Goal: Task Accomplishment & Management: Complete application form

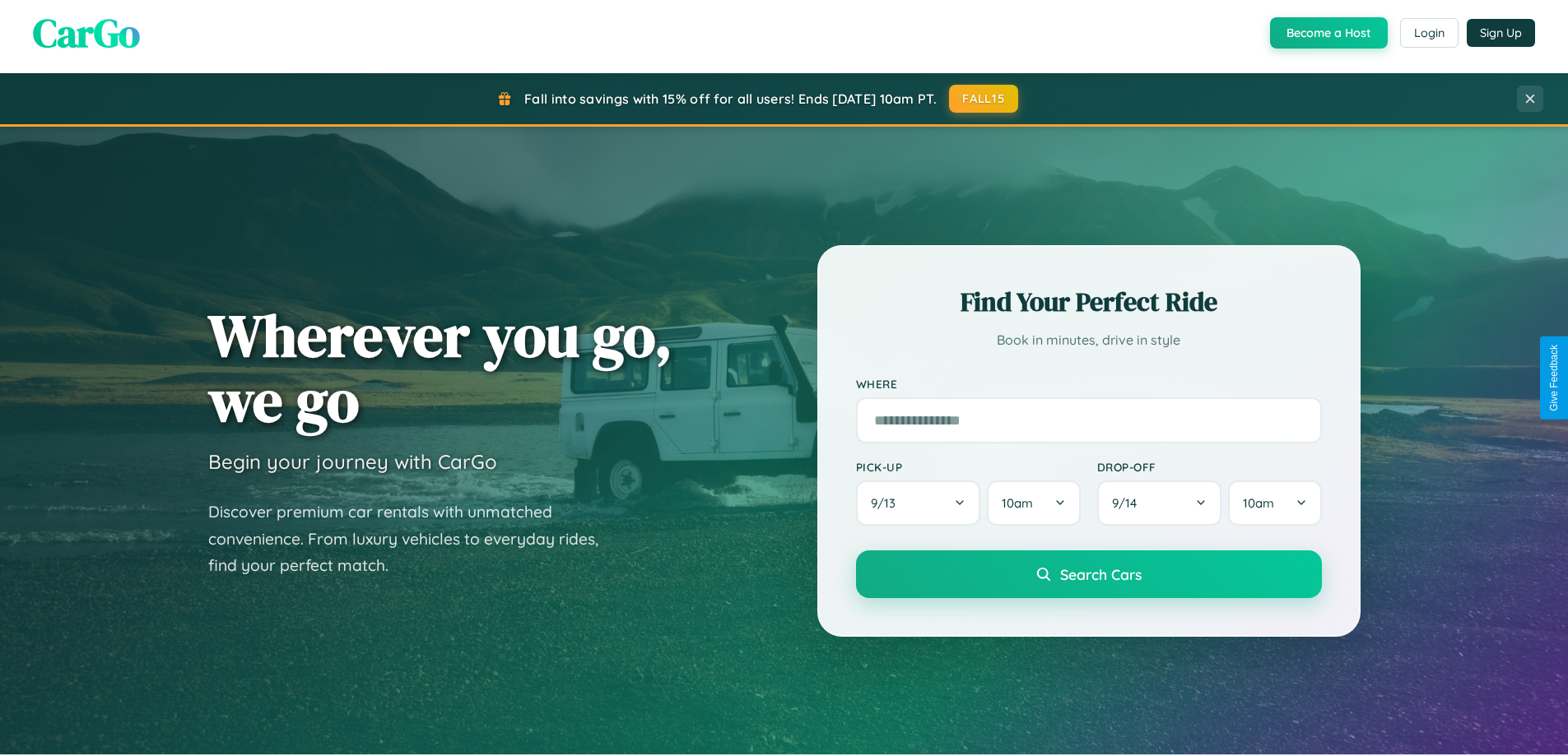
scroll to position [1132, 0]
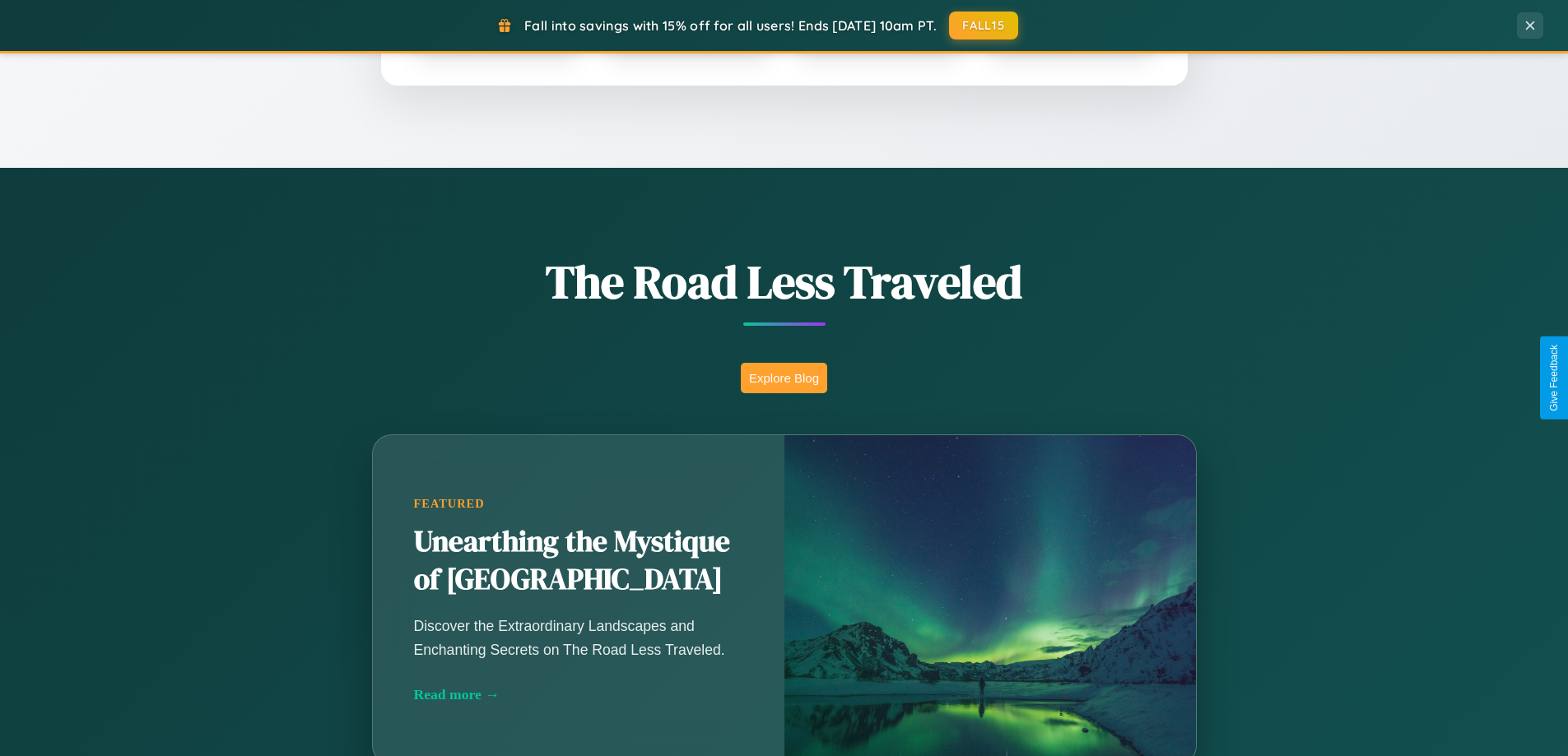
click at [784, 378] on button "Explore Blog" at bounding box center [784, 378] width 86 height 30
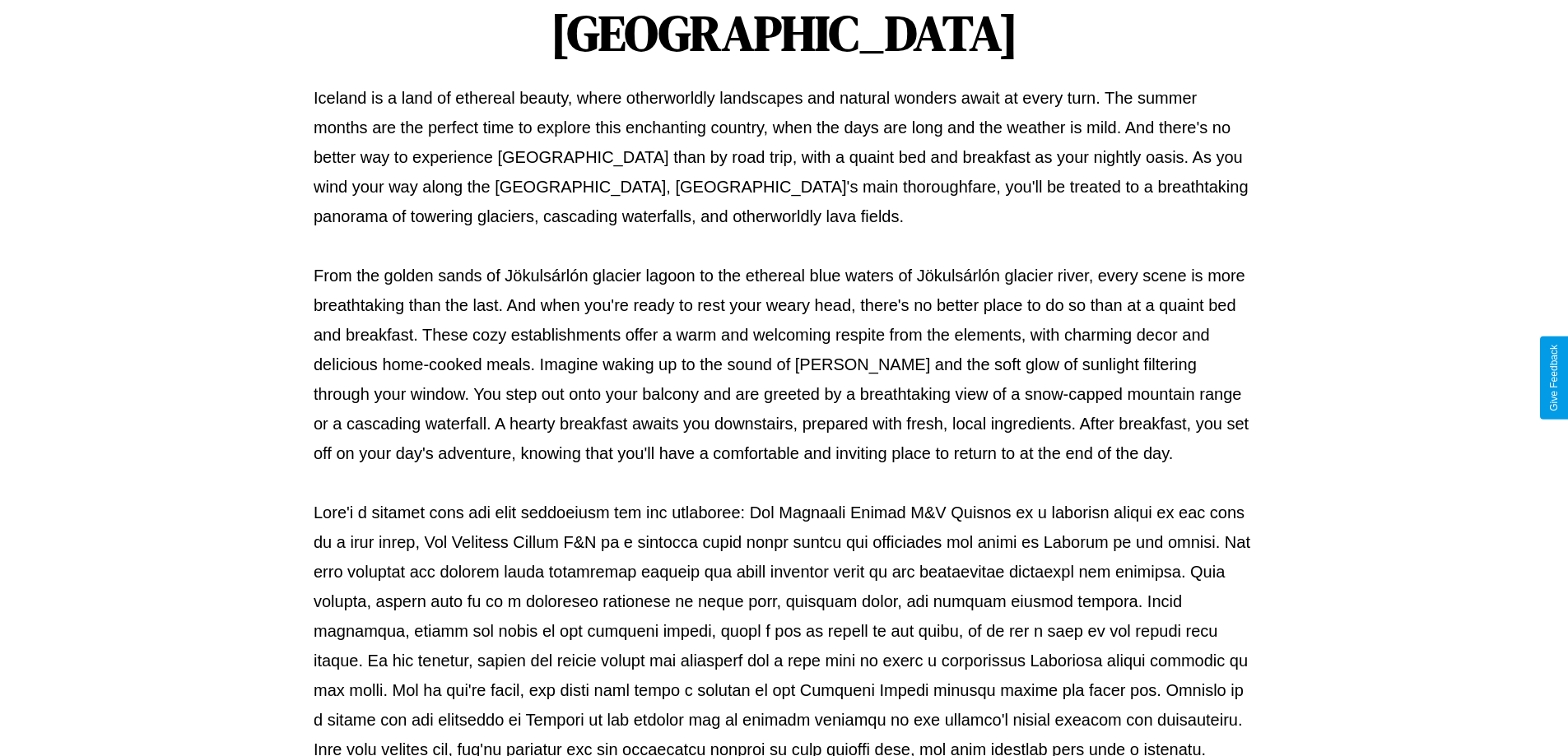
scroll to position [532, 0]
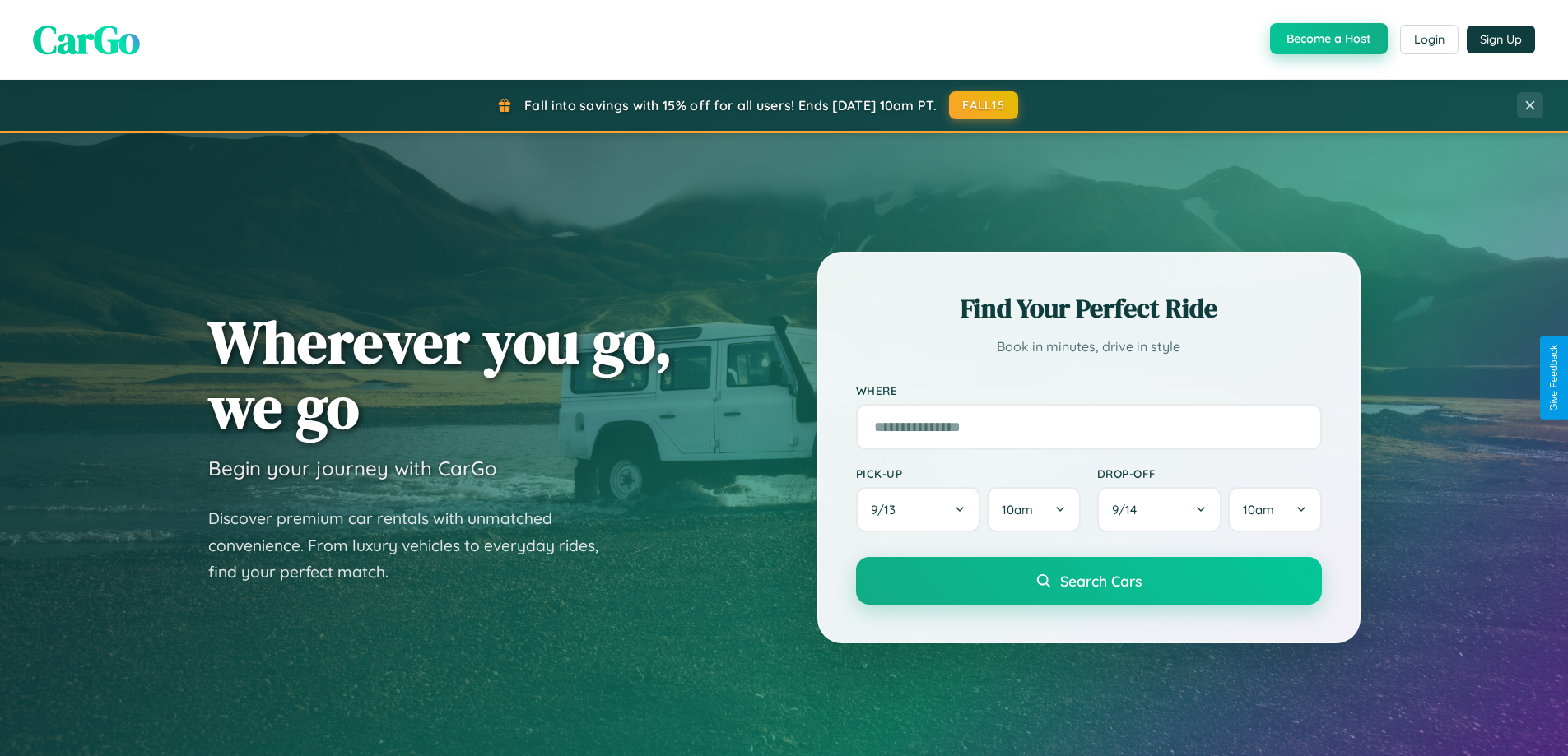
click at [1327, 39] on button "Become a Host" at bounding box center [1328, 38] width 118 height 31
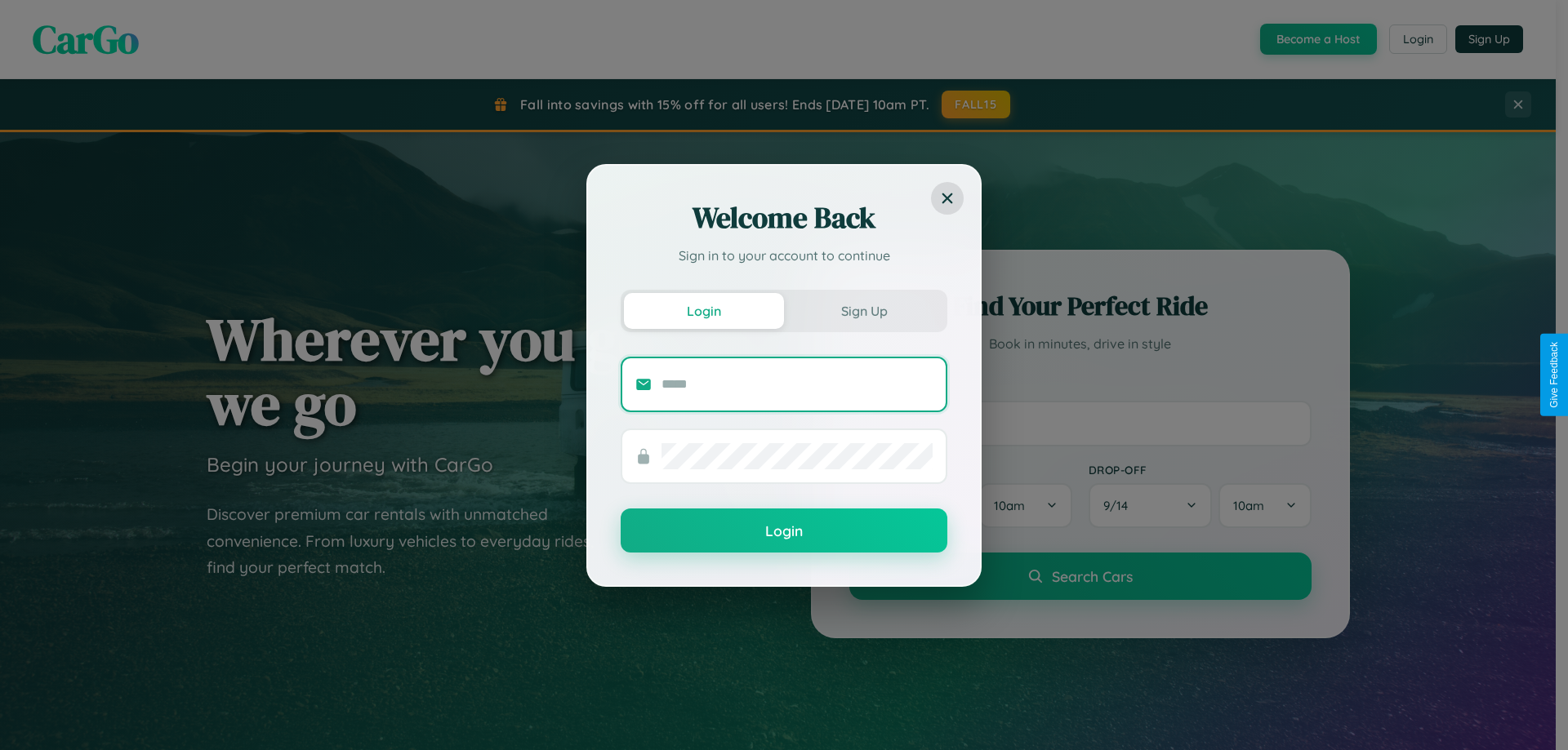
click at [797, 384] on input "text" at bounding box center [797, 385] width 271 height 26
type input "**********"
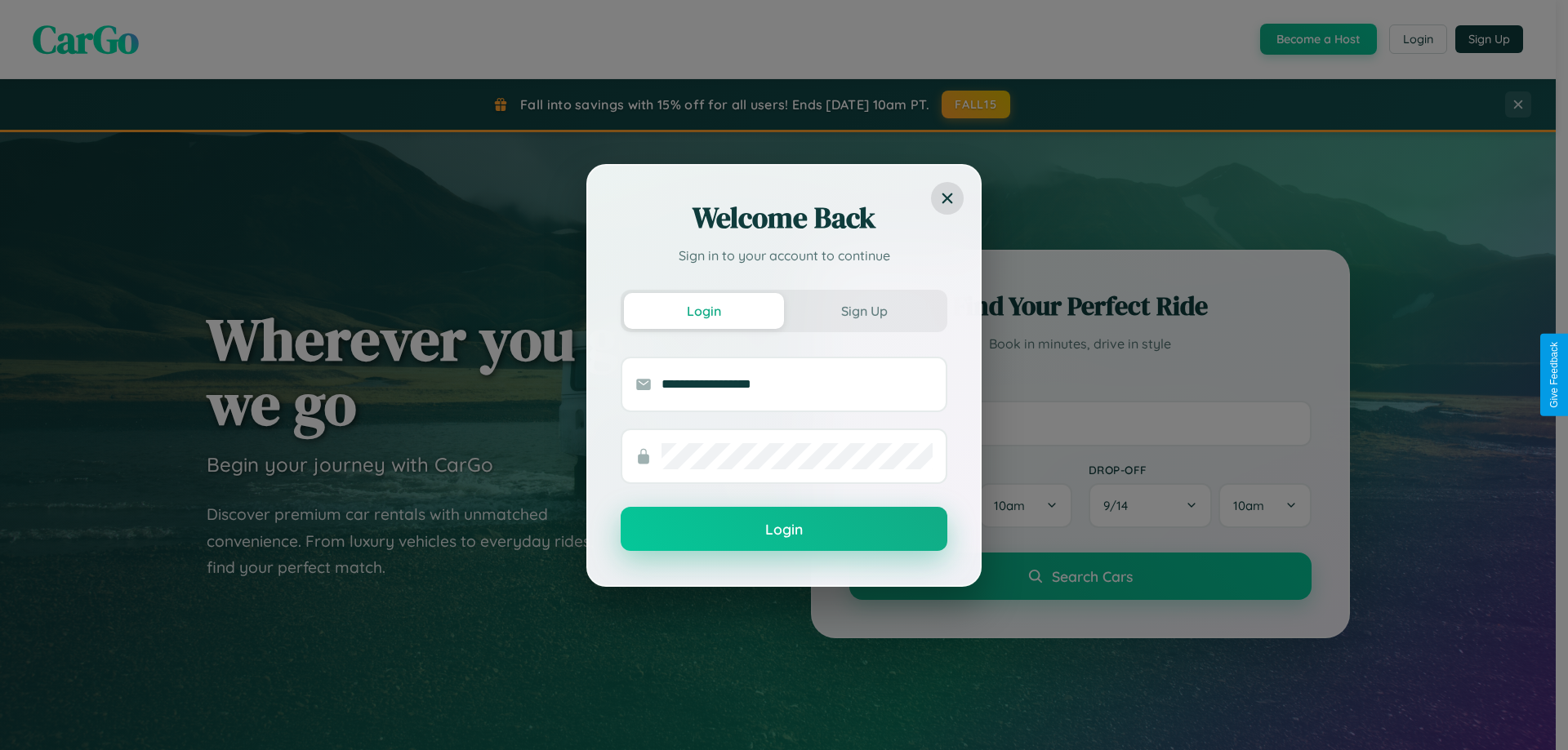
click at [784, 529] on button "Login" at bounding box center [784, 529] width 327 height 44
